Goal: Information Seeking & Learning: Learn about a topic

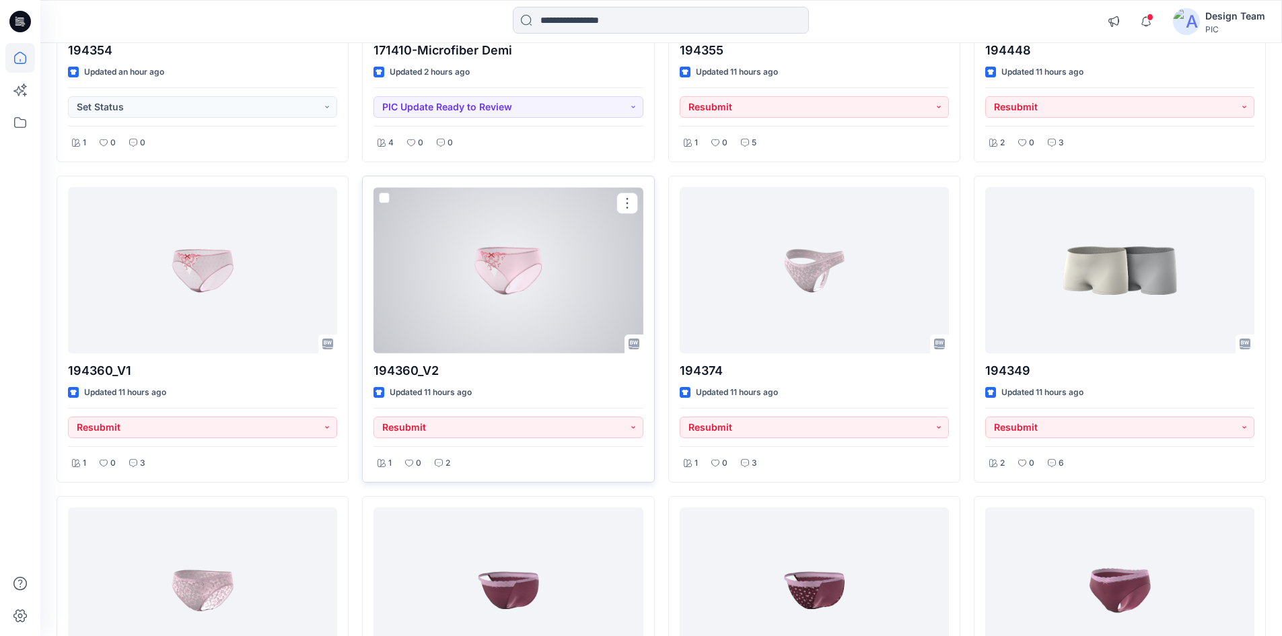
scroll to position [404, 0]
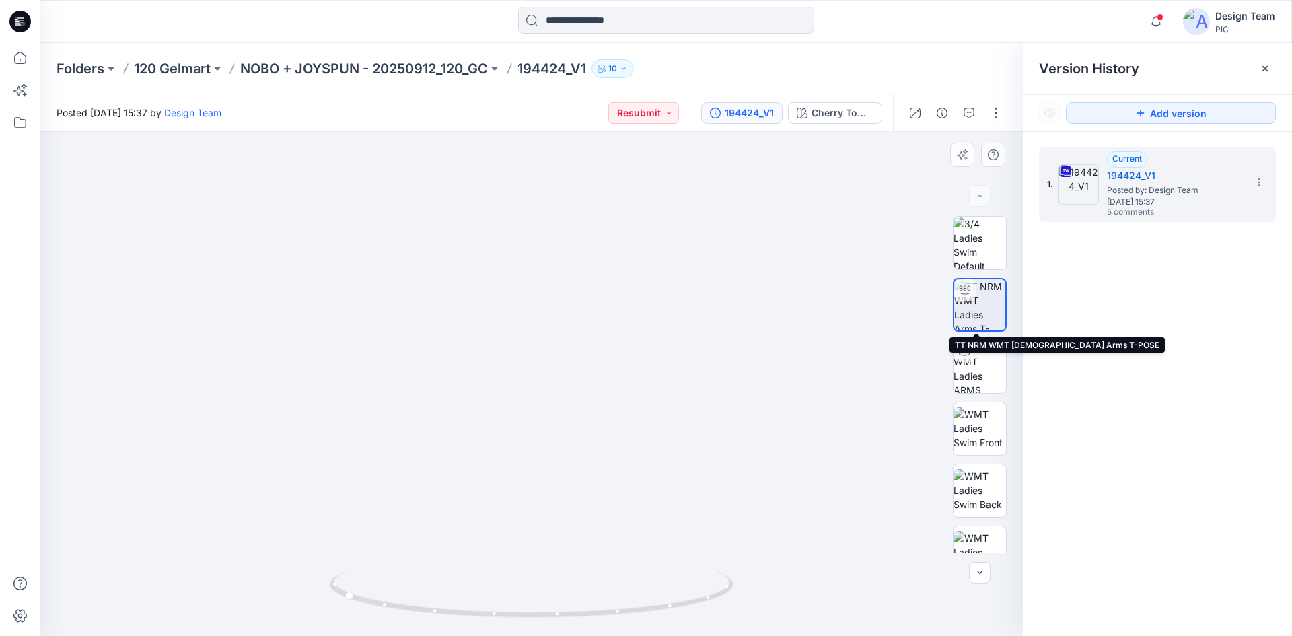
click at [976, 305] on img at bounding box center [979, 304] width 51 height 51
click at [967, 112] on icon "button" at bounding box center [968, 113] width 11 height 11
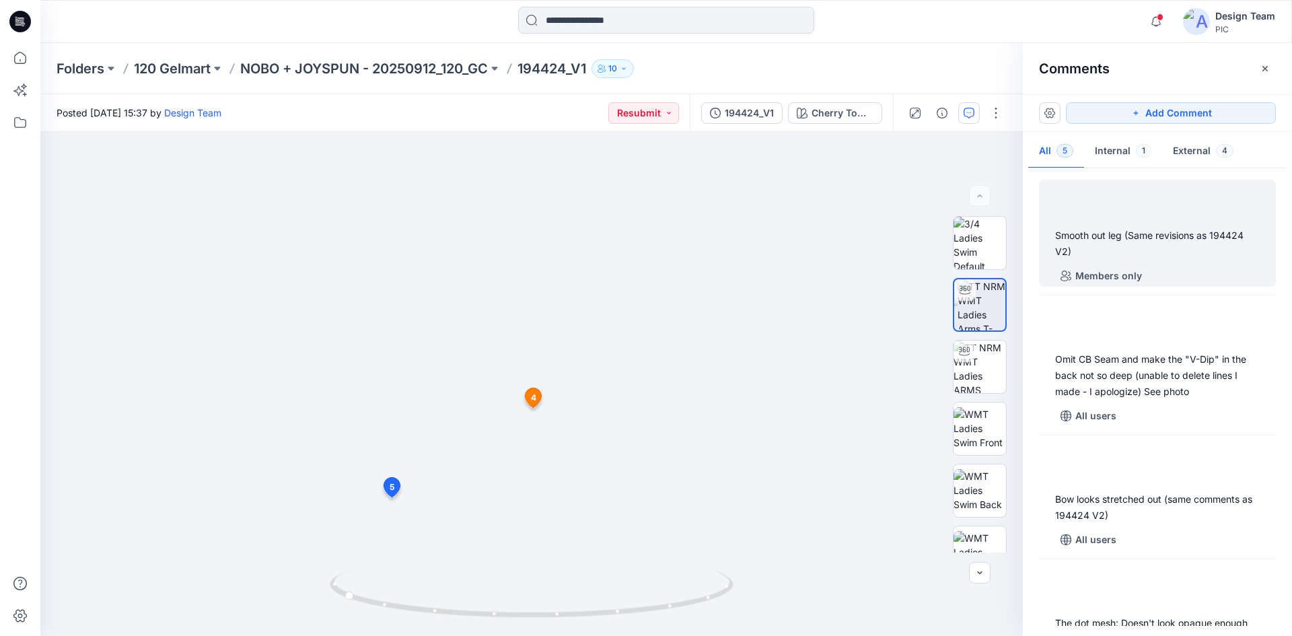
click at [1089, 230] on div "Smooth out leg (Same revisions as 194424 V2)" at bounding box center [1157, 243] width 205 height 32
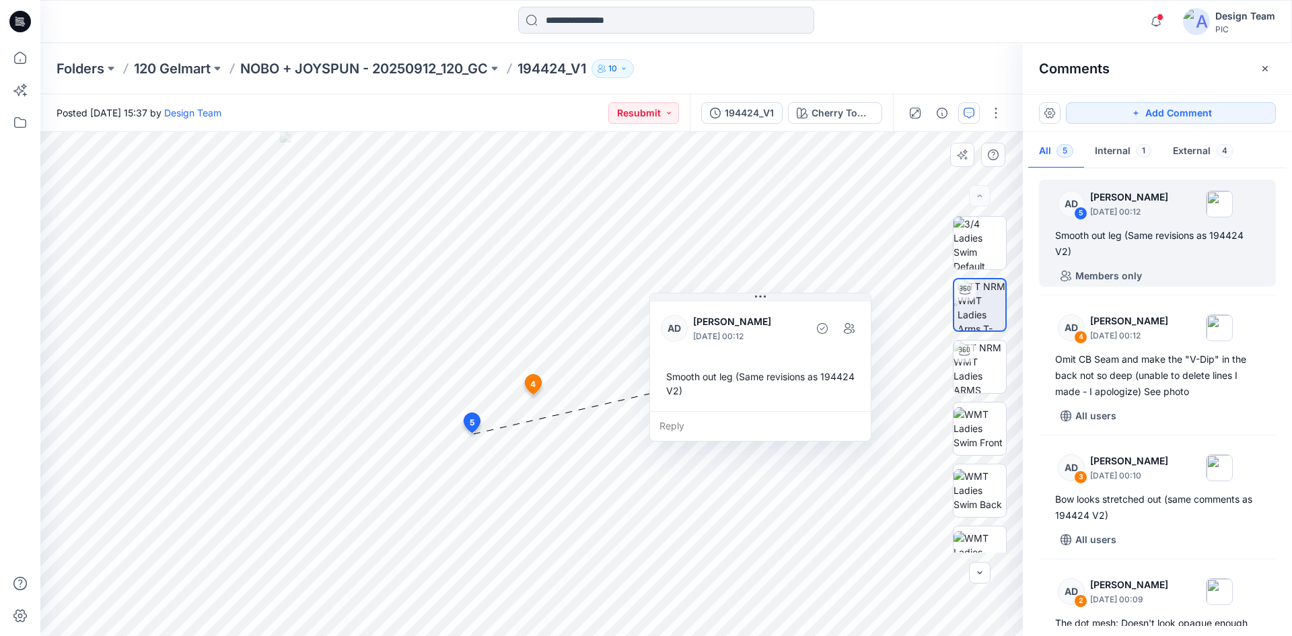
drag, startPoint x: 523, startPoint y: 447, endPoint x: 690, endPoint y: 308, distance: 217.3
click at [721, 300] on button at bounding box center [760, 297] width 221 height 8
click at [706, 387] on div "Smooth out leg (Same revisions as 194424 V2)" at bounding box center [759, 382] width 199 height 39
click at [704, 387] on div "Smooth out leg (Same revisions as 194424 V2)" at bounding box center [759, 382] width 199 height 39
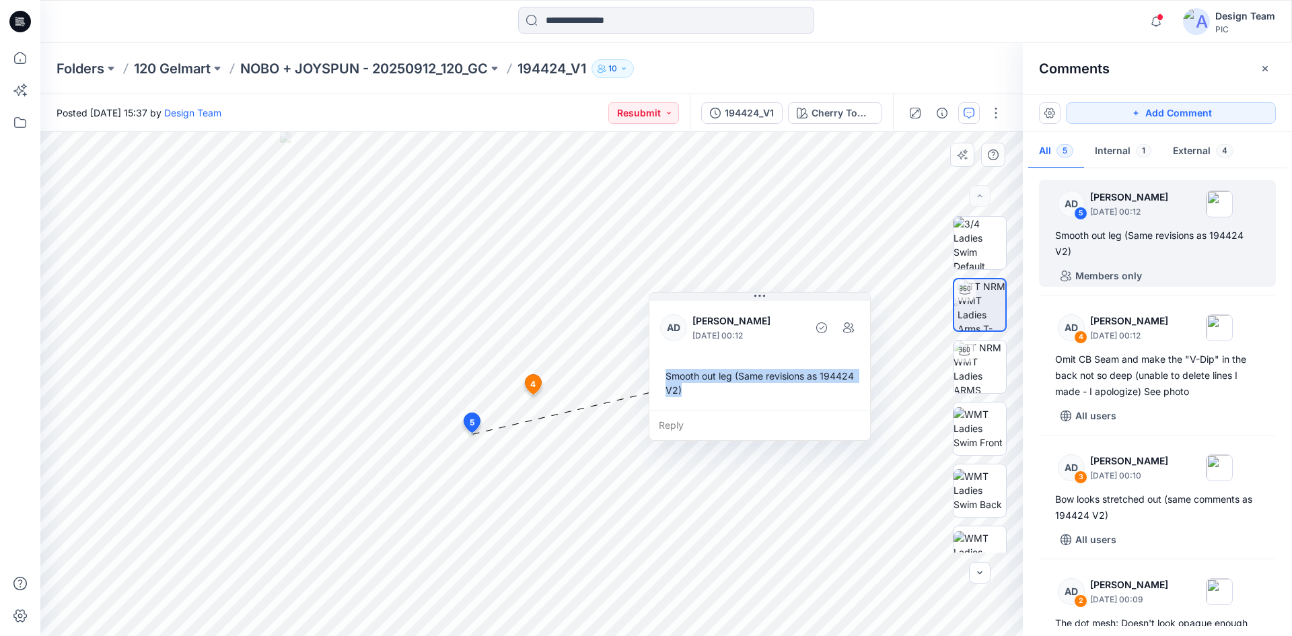
click at [706, 387] on div "Smooth out leg (Same revisions as 194424 V2)" at bounding box center [759, 382] width 199 height 39
click at [708, 386] on div "Smooth out leg (Same revisions as 194424 V2)" at bounding box center [759, 382] width 199 height 39
drag, startPoint x: 737, startPoint y: 381, endPoint x: 744, endPoint y: 381, distance: 7.4
click at [738, 381] on div "Smooth out leg (Same revisions as 194424 V2)" at bounding box center [759, 382] width 199 height 39
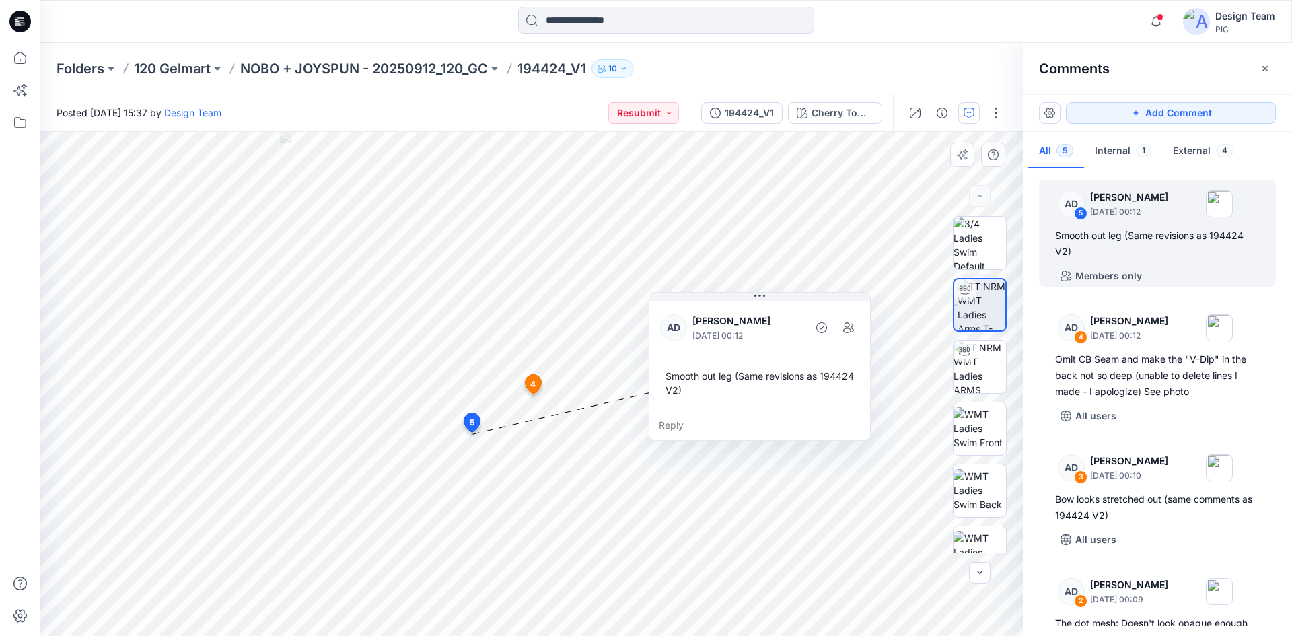
click at [788, 370] on div "Smooth out leg (Same revisions as 194424 V2)" at bounding box center [759, 382] width 199 height 39
click at [749, 375] on div "Smooth out leg (Same revisions as 194424 V2)" at bounding box center [759, 382] width 199 height 39
drag, startPoint x: 700, startPoint y: 390, endPoint x: 675, endPoint y: 391, distance: 24.3
click at [675, 391] on div "Smooth out leg (Same revisions as 194424 V2)" at bounding box center [735, 384] width 199 height 39
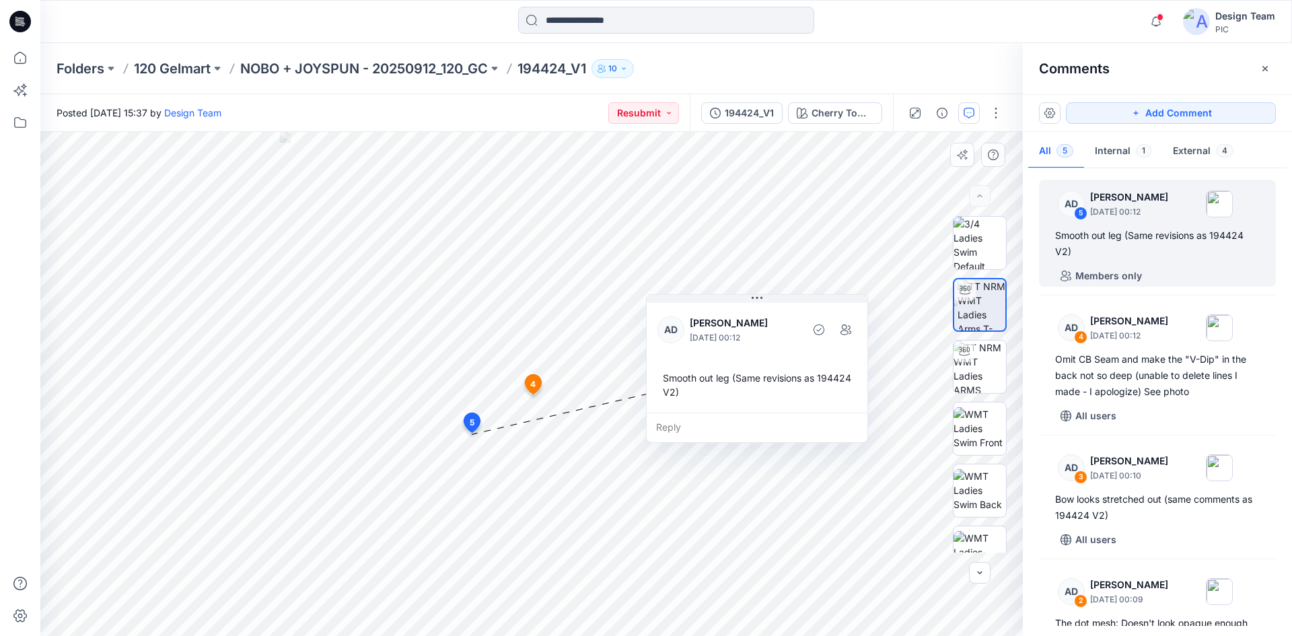
drag, startPoint x: 643, startPoint y: 391, endPoint x: 665, endPoint y: 392, distance: 21.5
click at [665, 392] on div "Smooth out leg (Same revisions as 194424 V2)" at bounding box center [756, 384] width 199 height 39
click at [688, 404] on div "Smooth out leg (Same revisions as 194424 V2)" at bounding box center [756, 384] width 199 height 39
drag, startPoint x: 714, startPoint y: 388, endPoint x: 679, endPoint y: 383, distance: 35.3
click at [679, 383] on div "Smooth out leg (Same revisions as 194424 V2)" at bounding box center [719, 378] width 199 height 39
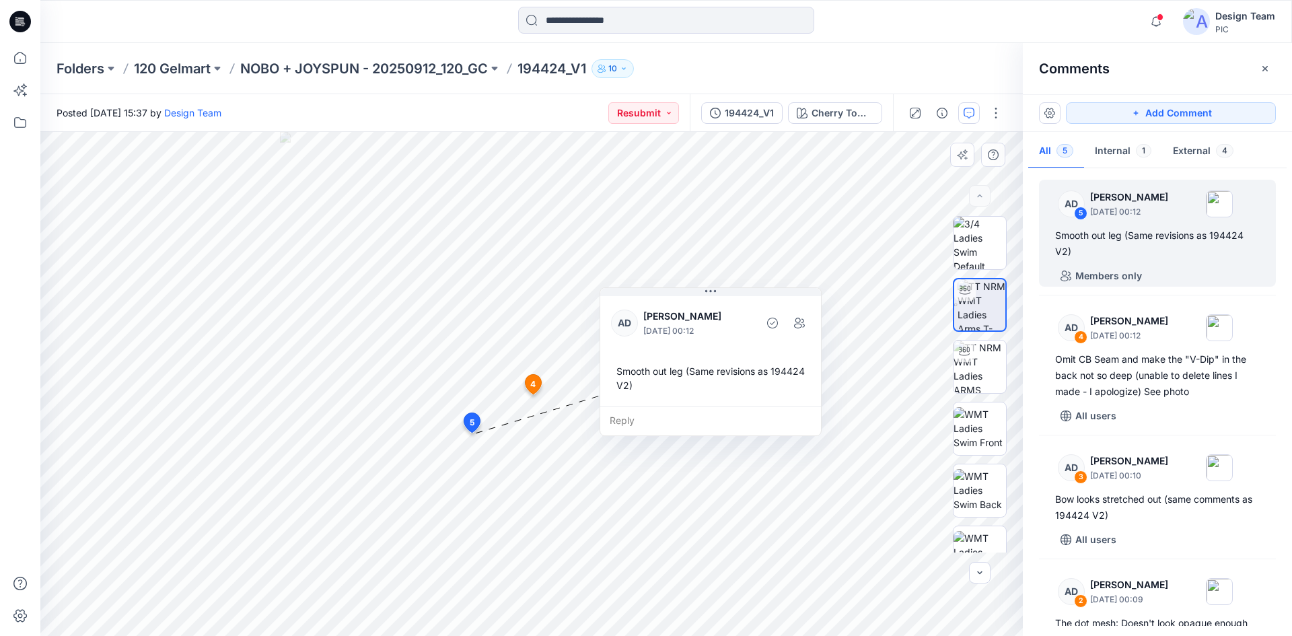
drag, startPoint x: 677, startPoint y: 390, endPoint x: 665, endPoint y: 388, distance: 11.6
click at [665, 388] on div "Smooth out leg (Same revisions as 194424 V2)" at bounding box center [710, 378] width 199 height 39
click at [673, 389] on div "Smooth out leg (Same revisions as 194424 V2)" at bounding box center [710, 378] width 199 height 39
click at [532, 379] on span "4" at bounding box center [532, 384] width 5 height 12
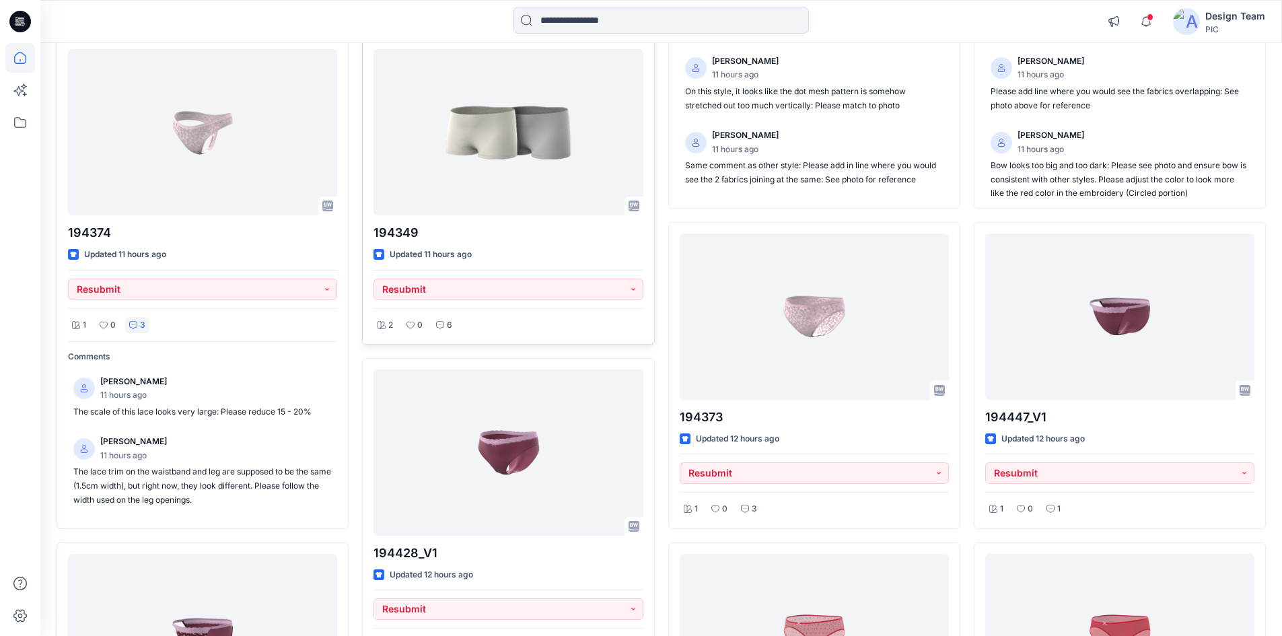
scroll to position [9, 0]
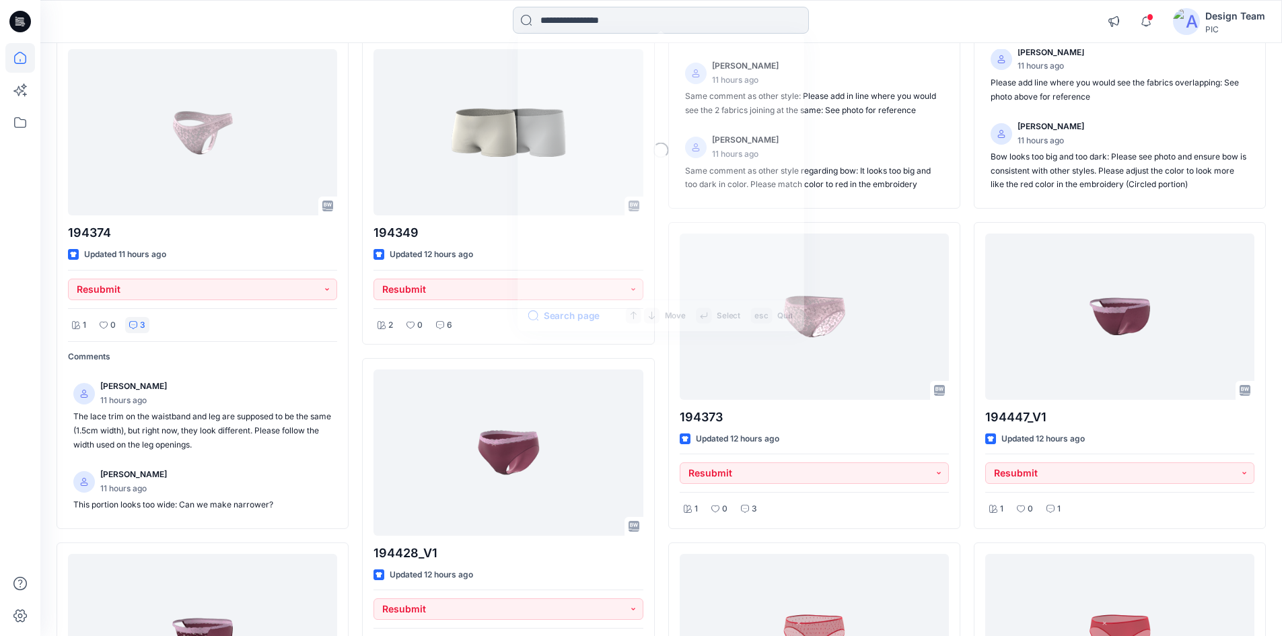
click at [575, 24] on input at bounding box center [661, 20] width 296 height 27
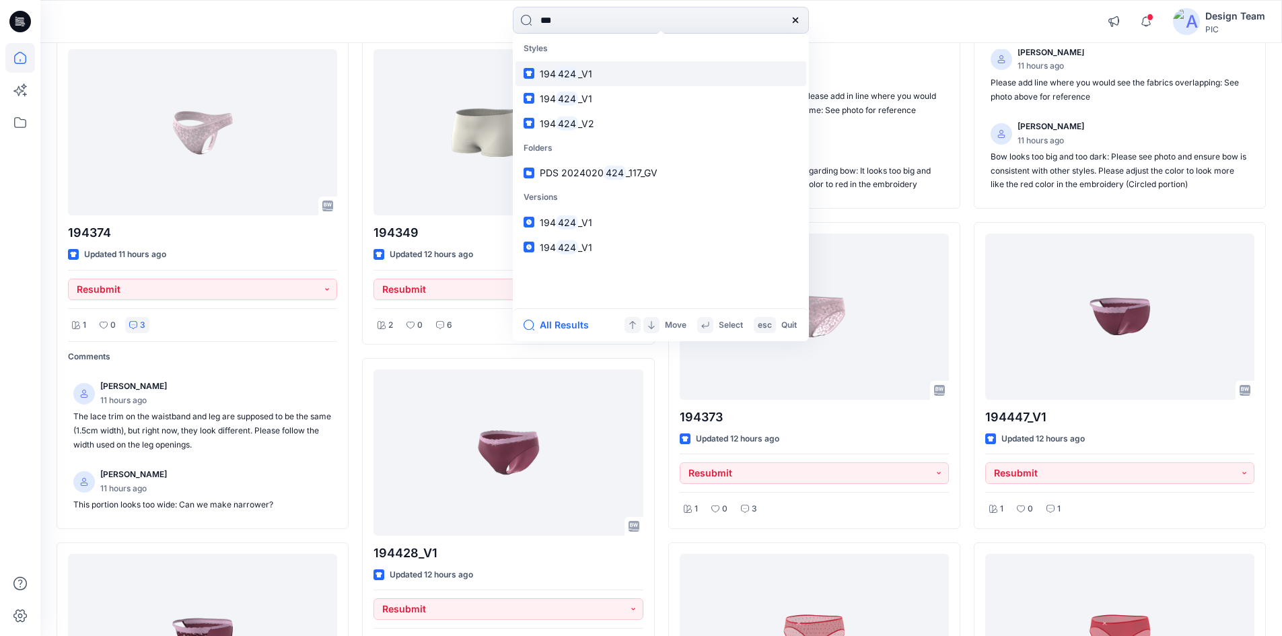
type input "***"
click at [583, 72] on span "_V1" at bounding box center [585, 73] width 14 height 11
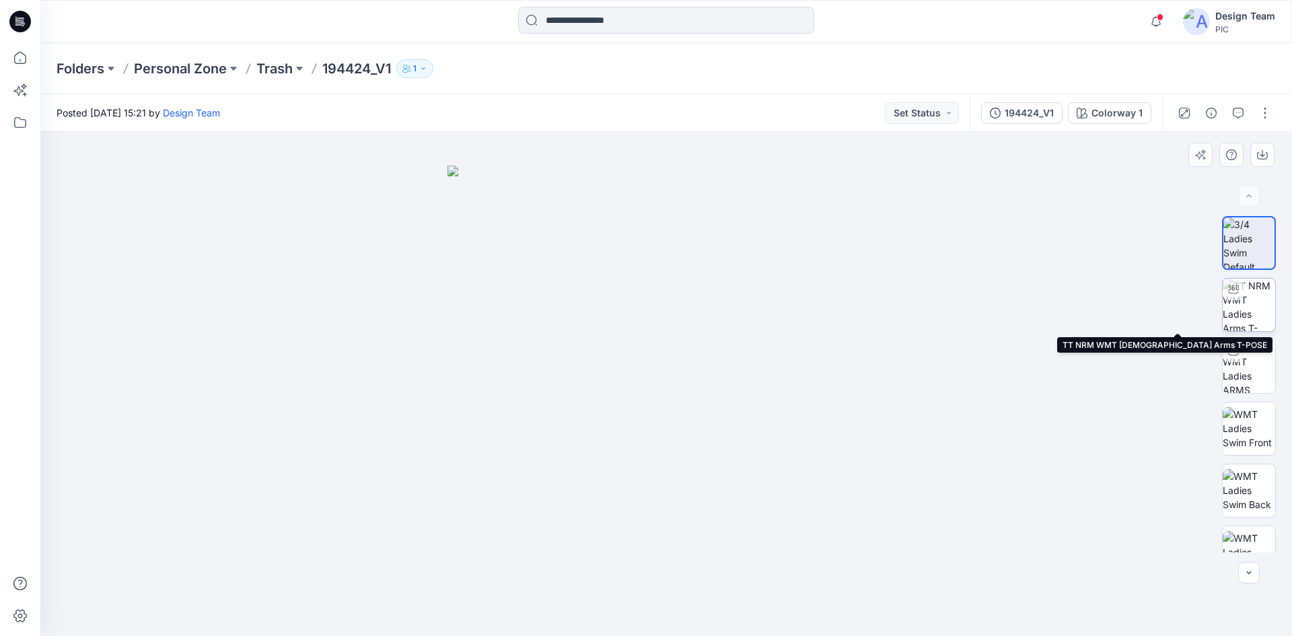
click at [1245, 304] on img at bounding box center [1248, 305] width 52 height 52
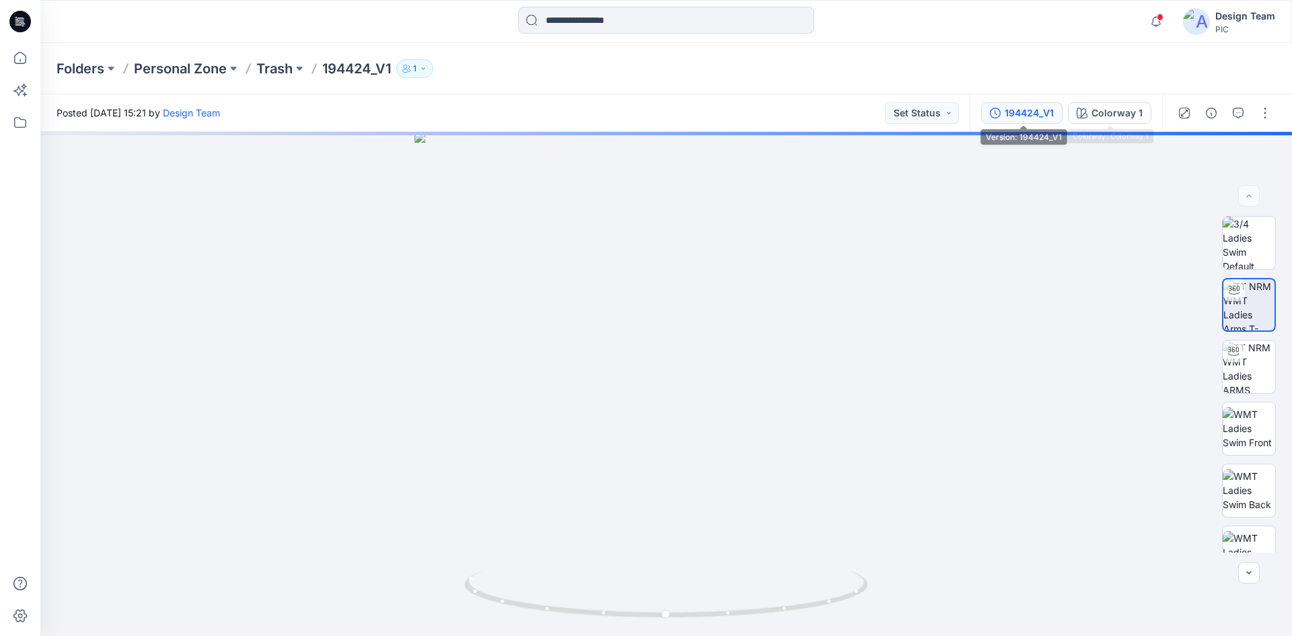
click at [1024, 102] on button "194424_V1" at bounding box center [1021, 113] width 81 height 22
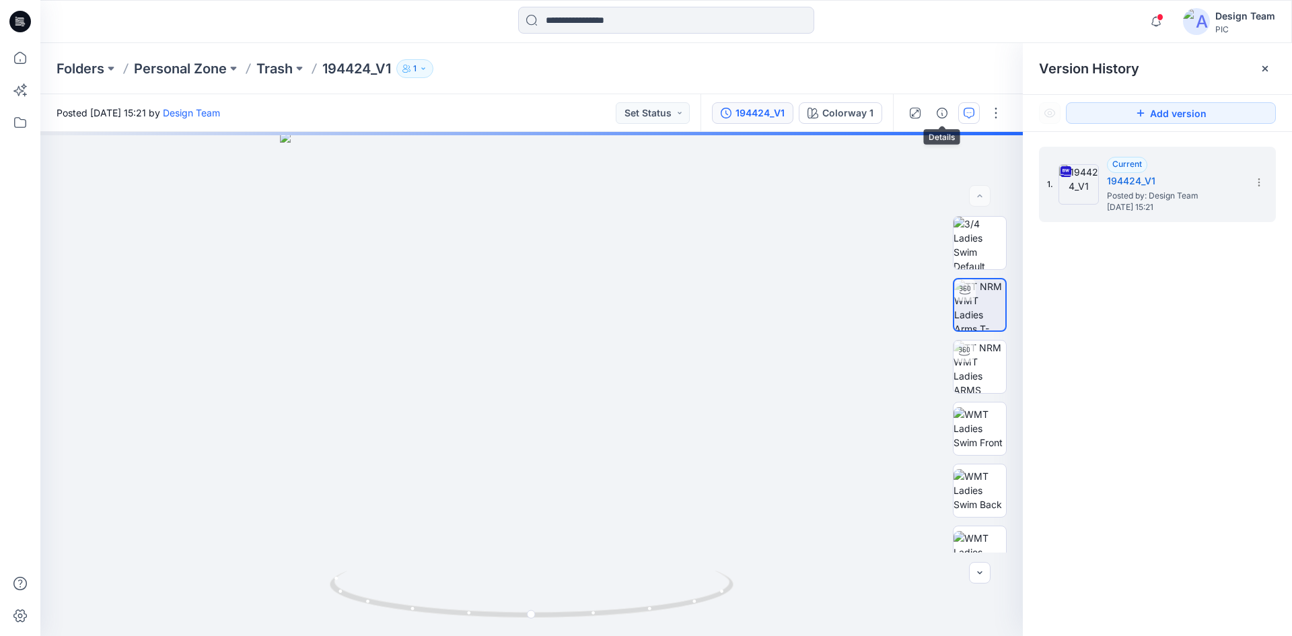
click at [965, 115] on icon "button" at bounding box center [968, 113] width 11 height 11
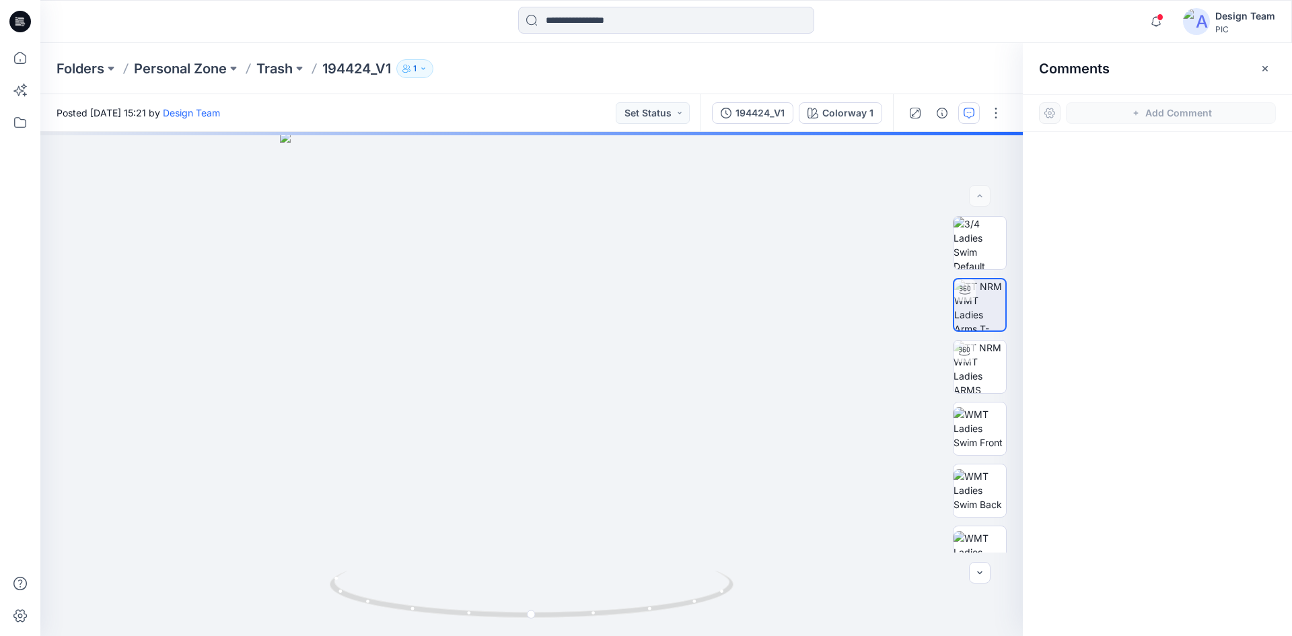
click at [1092, 259] on div at bounding box center [1157, 359] width 269 height 454
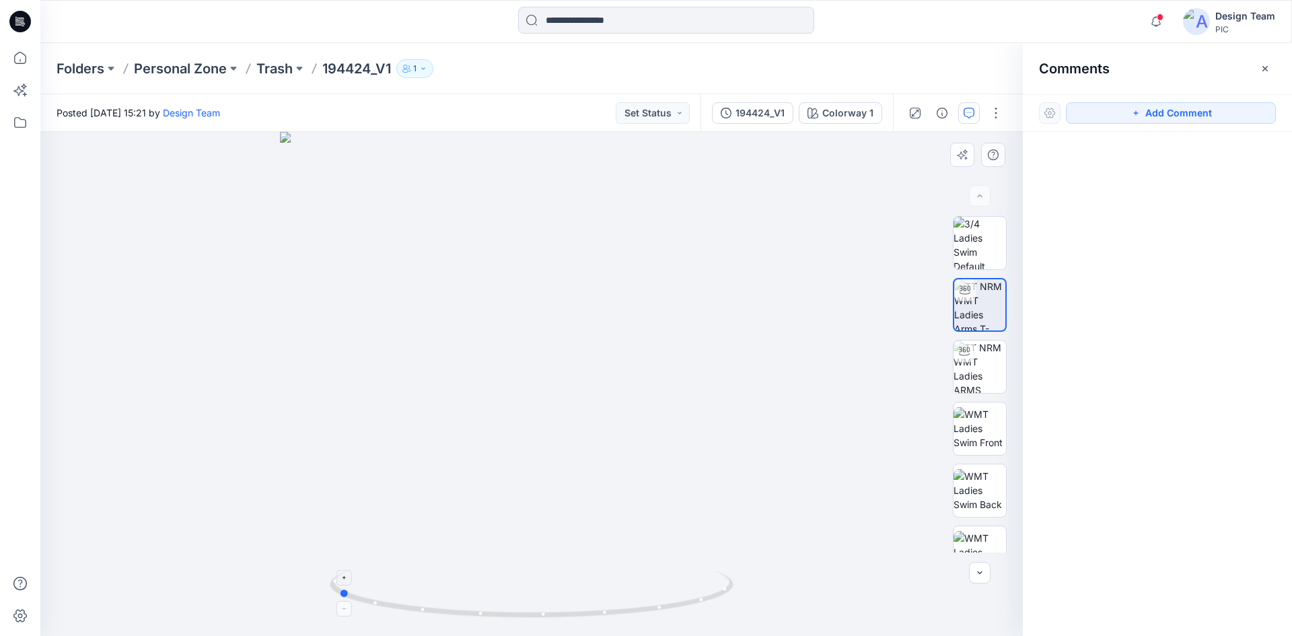
drag, startPoint x: 420, startPoint y: 595, endPoint x: 630, endPoint y: 585, distance: 210.1
click at [630, 585] on icon at bounding box center [533, 595] width 407 height 50
click at [582, 13] on input at bounding box center [666, 20] width 296 height 27
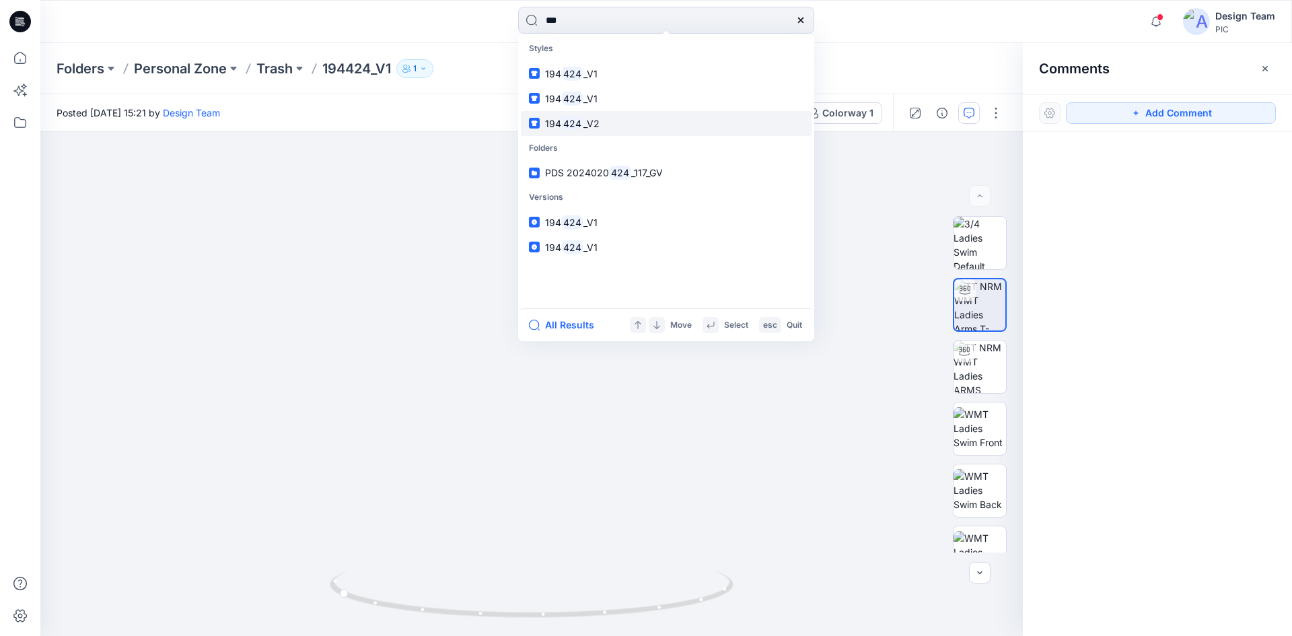
type input "***"
click at [613, 116] on link "194 424 _V2" at bounding box center [666, 123] width 291 height 25
